Goal: Information Seeking & Learning: Learn about a topic

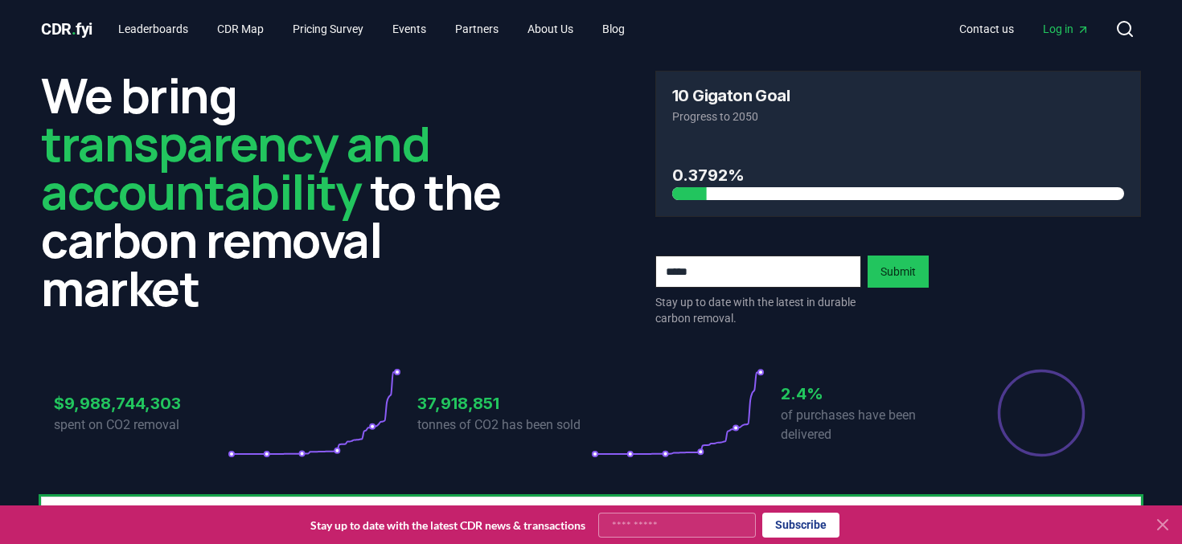
click at [783, 23] on div "Contact us Log in Search" at bounding box center [890, 29] width 504 height 32
click at [752, 30] on div "Contact us Log in Search" at bounding box center [890, 29] width 504 height 32
click at [871, 32] on div "Contact us Log in Search" at bounding box center [890, 29] width 504 height 32
click at [777, 32] on div "Contact us Log in Search" at bounding box center [890, 29] width 504 height 32
click at [837, 23] on div "Contact us Log in Search" at bounding box center [890, 29] width 504 height 32
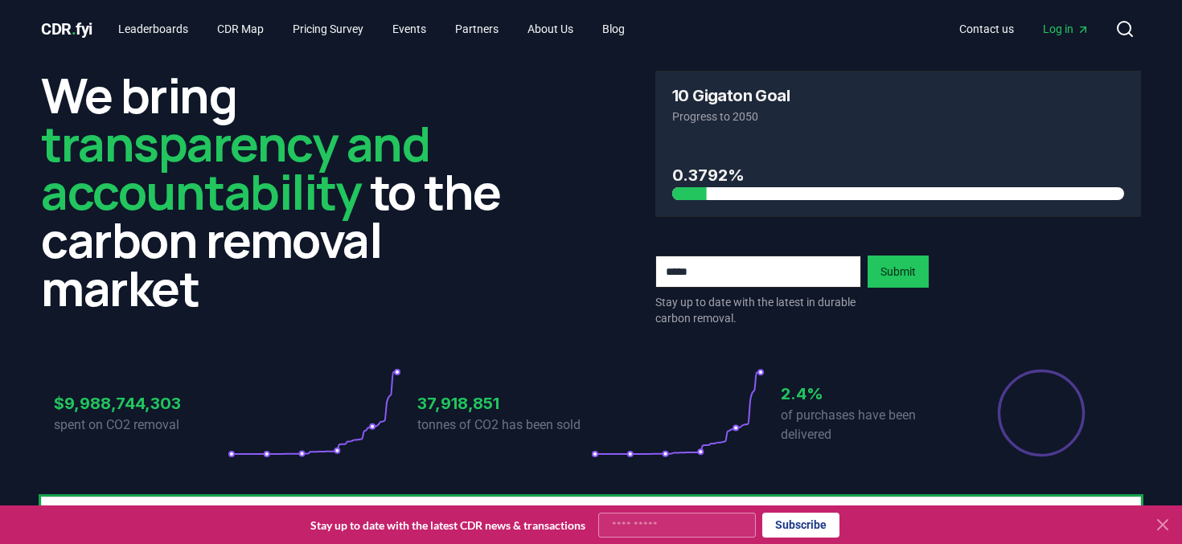
click at [785, 20] on div "Contact us Log in Search" at bounding box center [890, 29] width 504 height 32
click at [795, 30] on div "Contact us Log in Search" at bounding box center [890, 29] width 504 height 32
click at [791, 23] on div "Contact us Log in Search" at bounding box center [890, 29] width 504 height 32
click at [792, 27] on div "Contact us Log in Search" at bounding box center [890, 29] width 504 height 32
click at [792, 21] on div "Contact us Log in Search" at bounding box center [890, 29] width 504 height 32
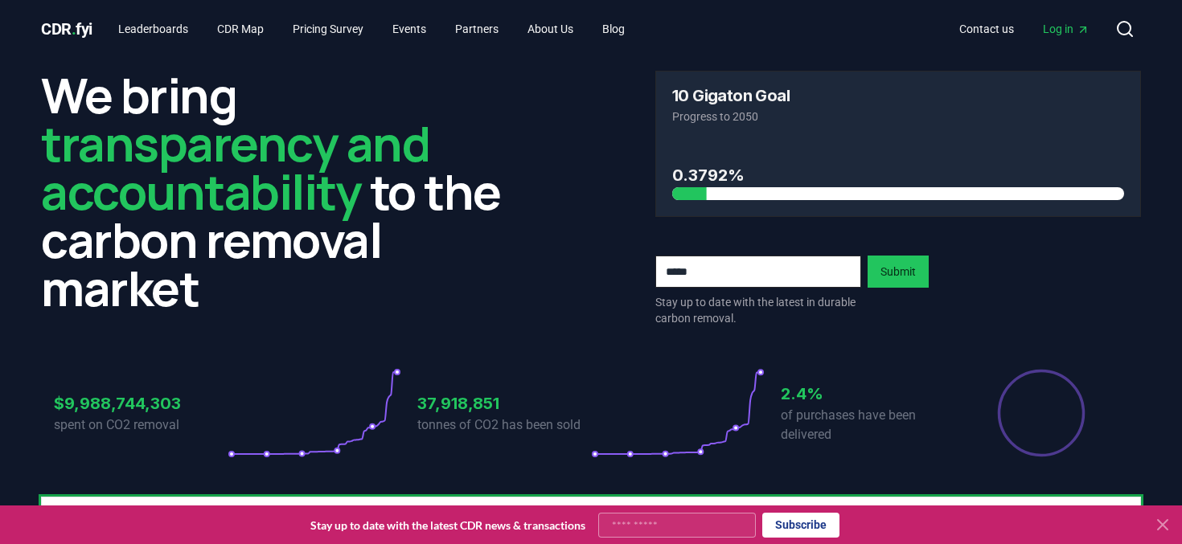
drag, startPoint x: 766, startPoint y: 35, endPoint x: 781, endPoint y: 25, distance: 17.4
click at [769, 34] on div "Contact us Log in Search" at bounding box center [890, 29] width 504 height 32
click at [783, 24] on div "Contact us Log in Search" at bounding box center [890, 29] width 504 height 32
click at [766, 38] on div "Contact us Log in Search" at bounding box center [890, 29] width 504 height 32
click at [779, 26] on div "Contact us Log in Search" at bounding box center [890, 29] width 504 height 32
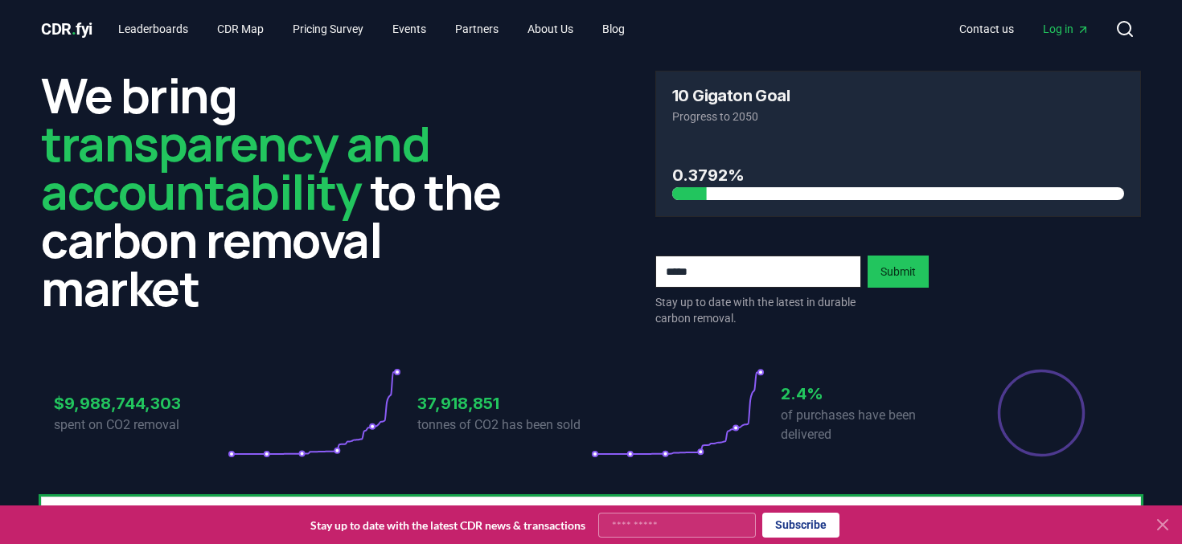
drag, startPoint x: 754, startPoint y: 40, endPoint x: 777, endPoint y: 26, distance: 26.8
click at [755, 40] on div "Contact us Log in Search" at bounding box center [890, 29] width 504 height 32
click at [778, 24] on div "Contact us Log in Search" at bounding box center [890, 29] width 504 height 32
click at [814, 35] on div "Contact us Log in Search" at bounding box center [890, 29] width 504 height 32
click at [696, 28] on div "Contact us Log in Search" at bounding box center [890, 29] width 504 height 32
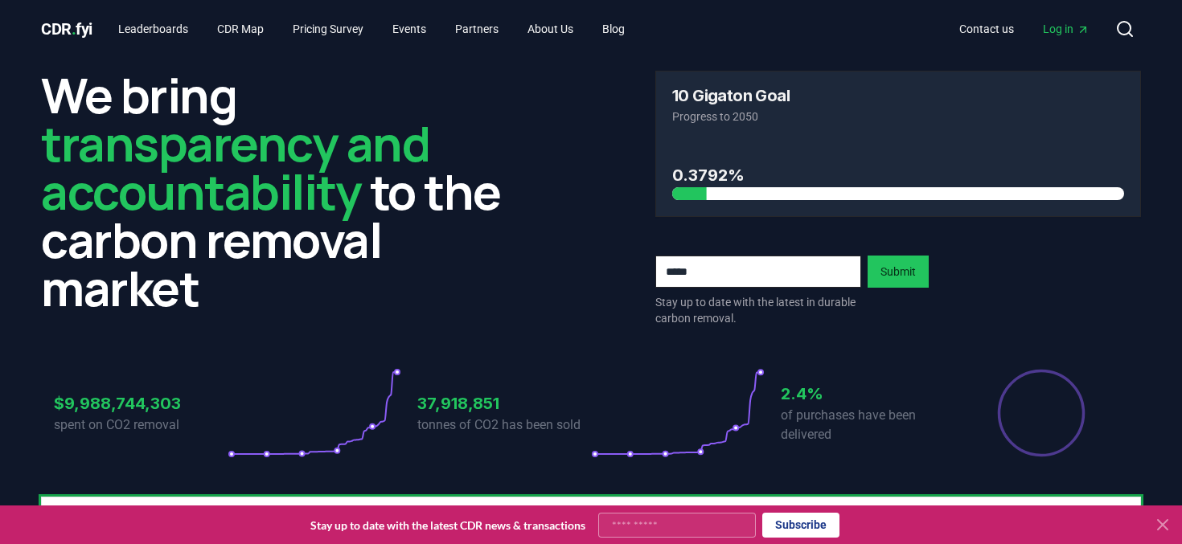
click at [760, 18] on div "Contact us Log in Search" at bounding box center [890, 29] width 504 height 32
drag, startPoint x: 720, startPoint y: 46, endPoint x: 761, endPoint y: 45, distance: 41.0
click at [720, 46] on div "CDR . fyi Leaderboards CDR Map Pricing Survey Events Partners About Us Blog Con…" at bounding box center [591, 29] width 1100 height 58
click at [801, 49] on div "CDR . fyi Leaderboards CDR Map Pricing Survey Events Partners About Us Blog Con…" at bounding box center [591, 29] width 1100 height 58
click at [684, 266] on input "email" at bounding box center [758, 272] width 206 height 32
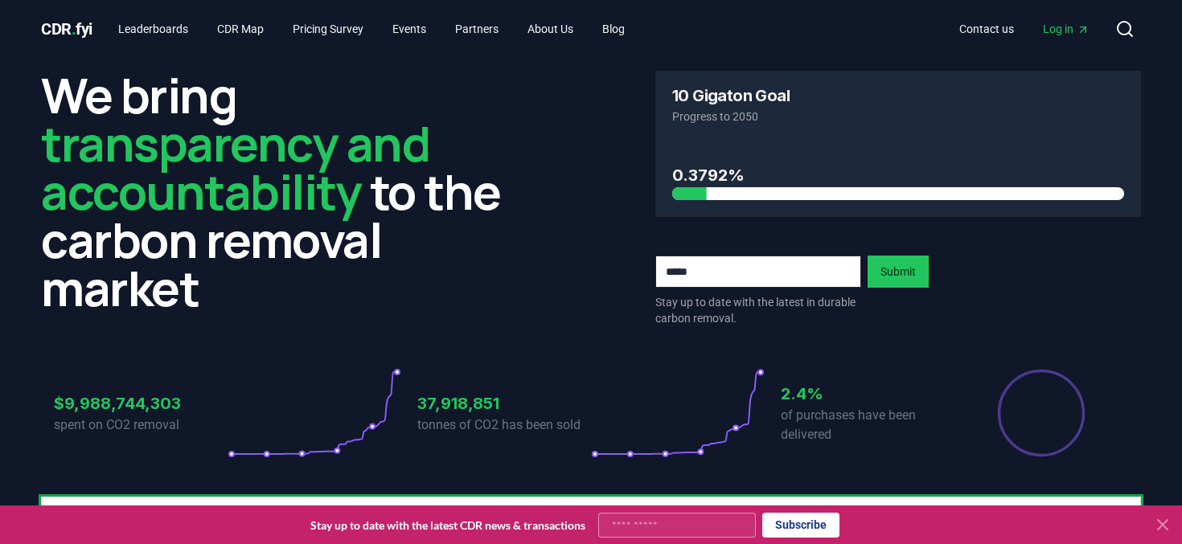
type input "**********"
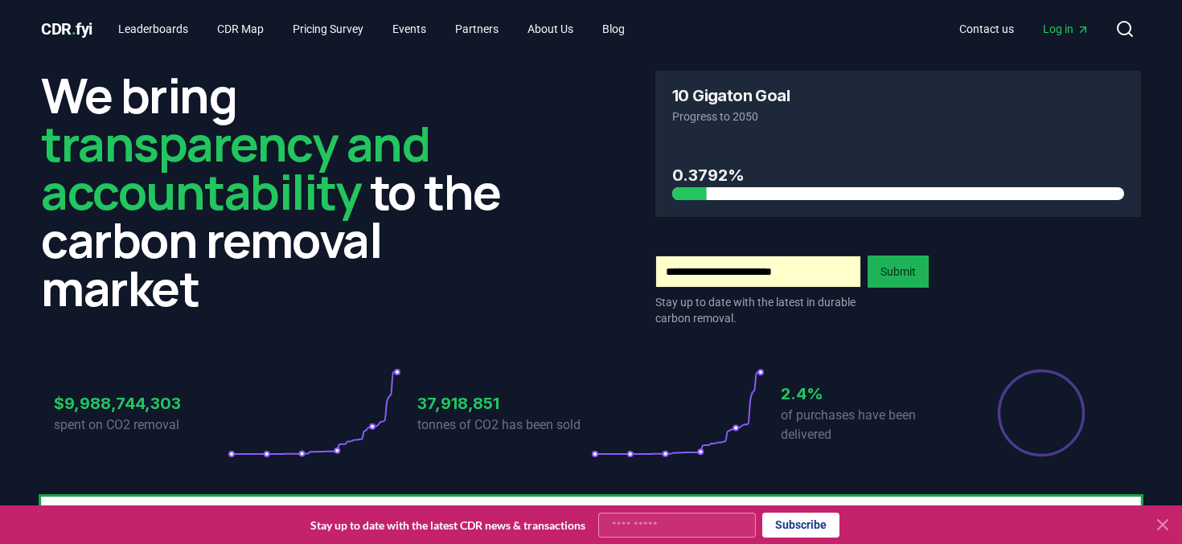
click at [896, 273] on button "Submit" at bounding box center [897, 272] width 61 height 32
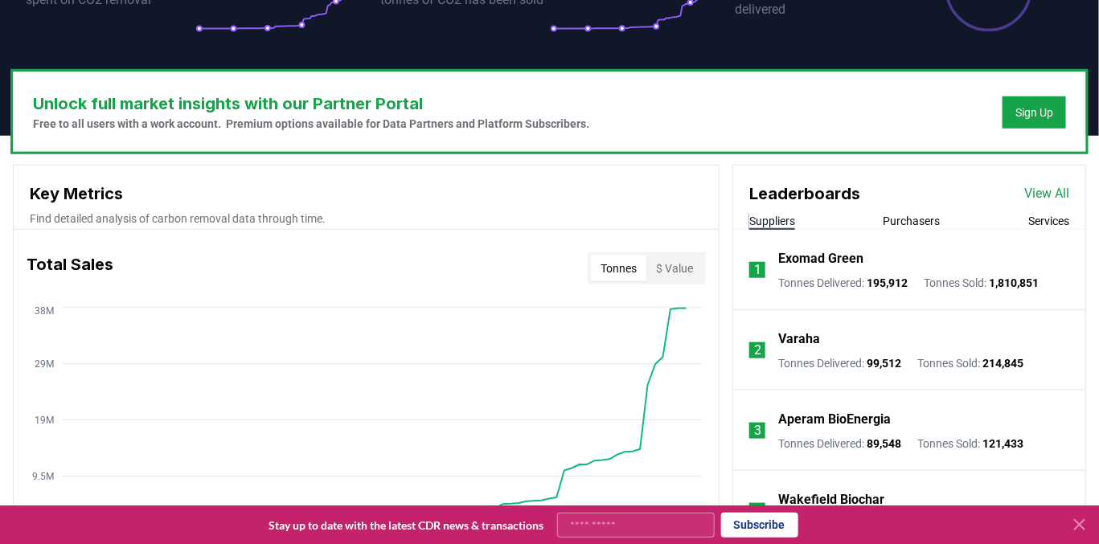
scroll to position [418, 0]
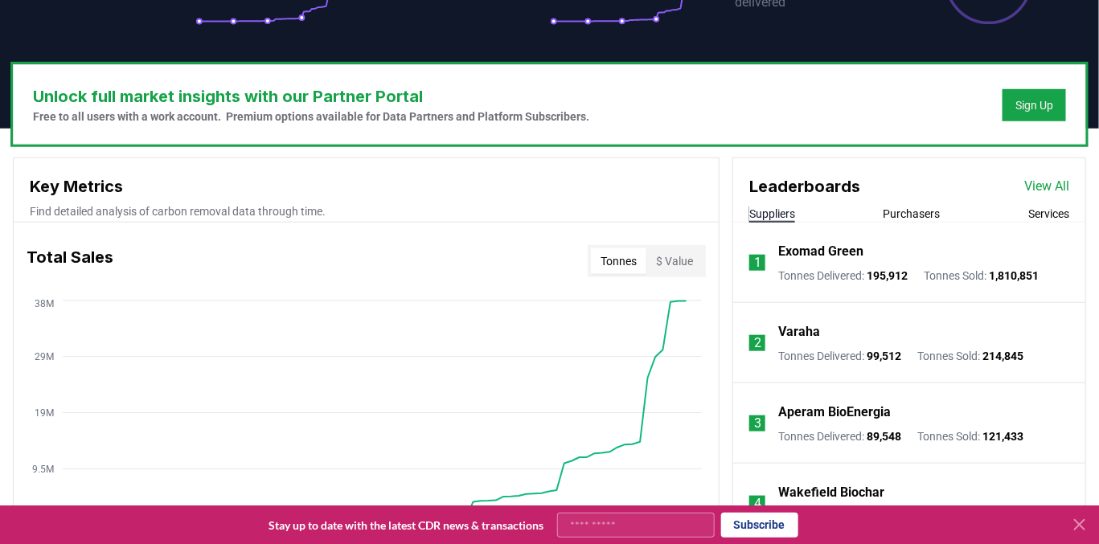
click at [899, 203] on div "Leaderboards View All Suppliers Purchasers Services" at bounding box center [909, 190] width 352 height 64
click at [900, 212] on button "Purchasers" at bounding box center [911, 214] width 57 height 16
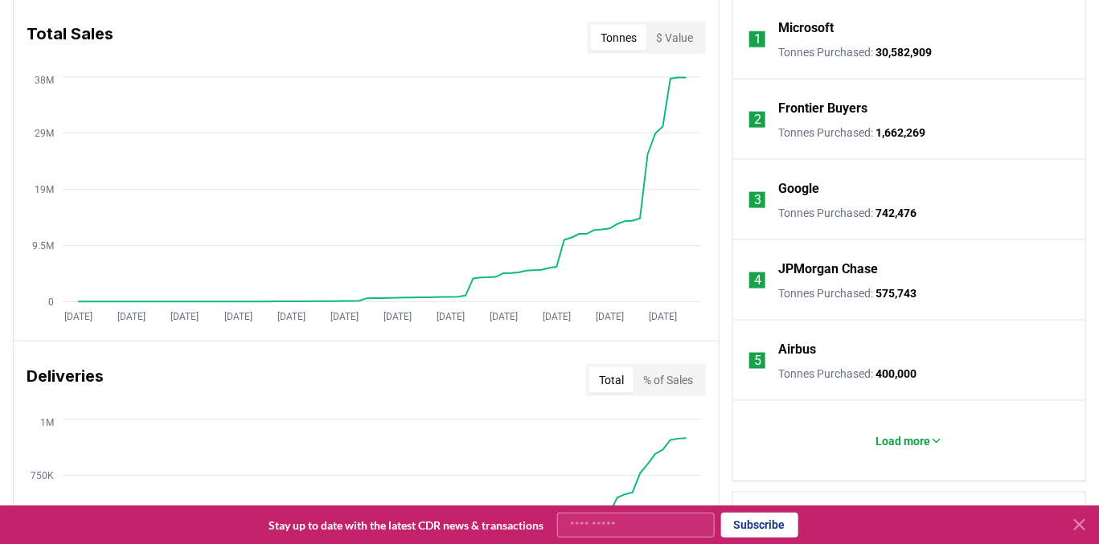
scroll to position [924, 0]
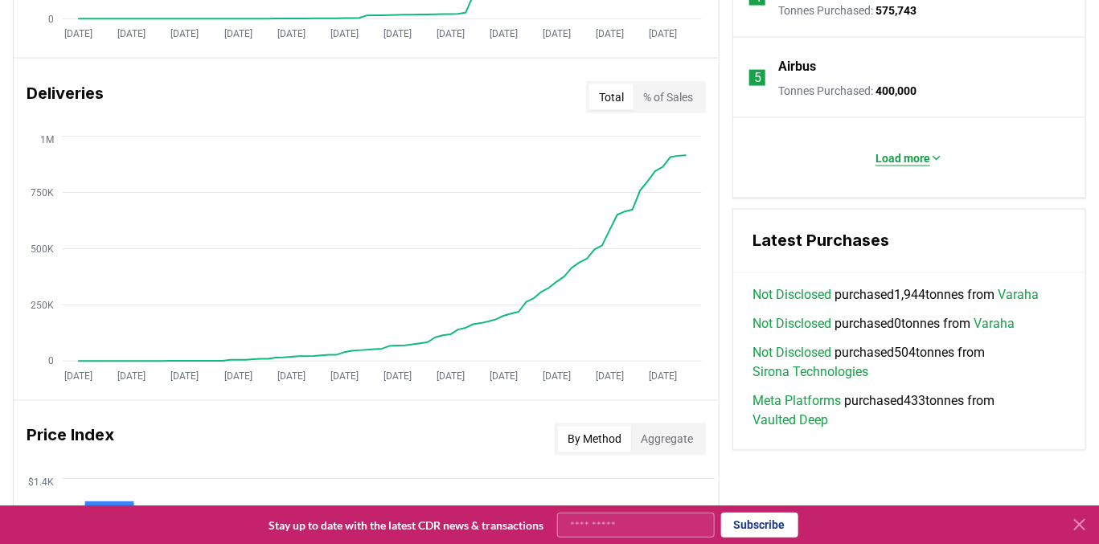
click at [903, 158] on p "Load more" at bounding box center [902, 158] width 55 height 16
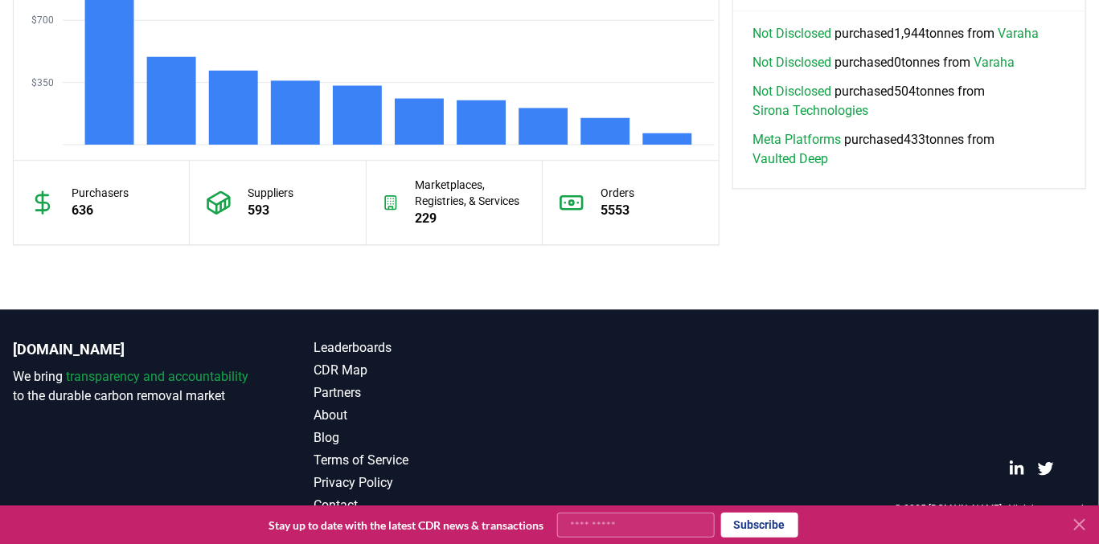
scroll to position [1521, 0]
